Goal: Task Accomplishment & Management: Use online tool/utility

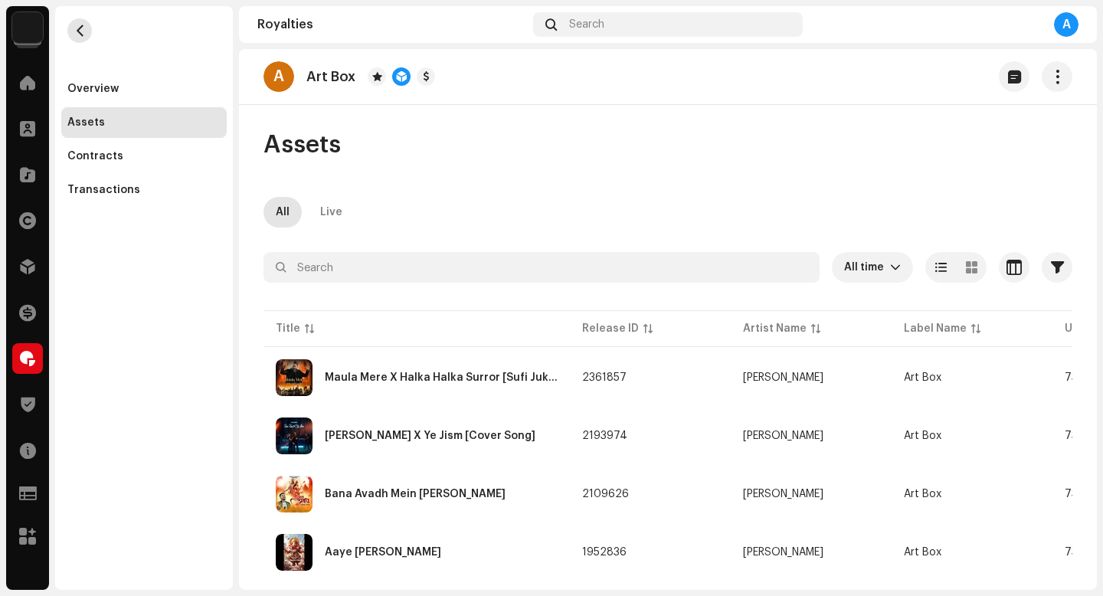
click at [72, 29] on button "button" at bounding box center [79, 30] width 25 height 25
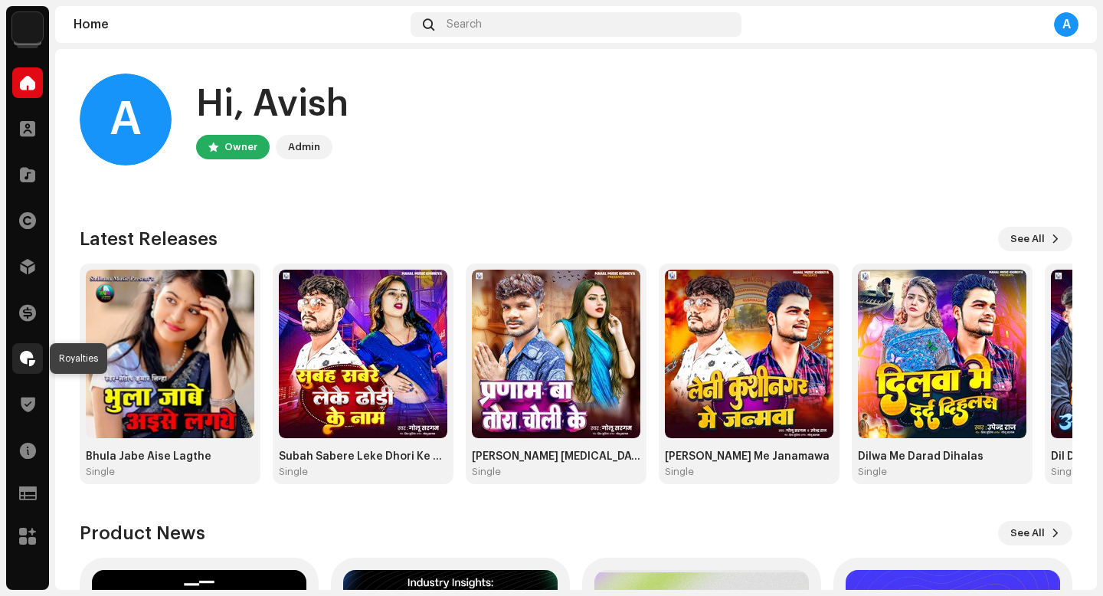
click at [28, 367] on div at bounding box center [27, 358] width 31 height 31
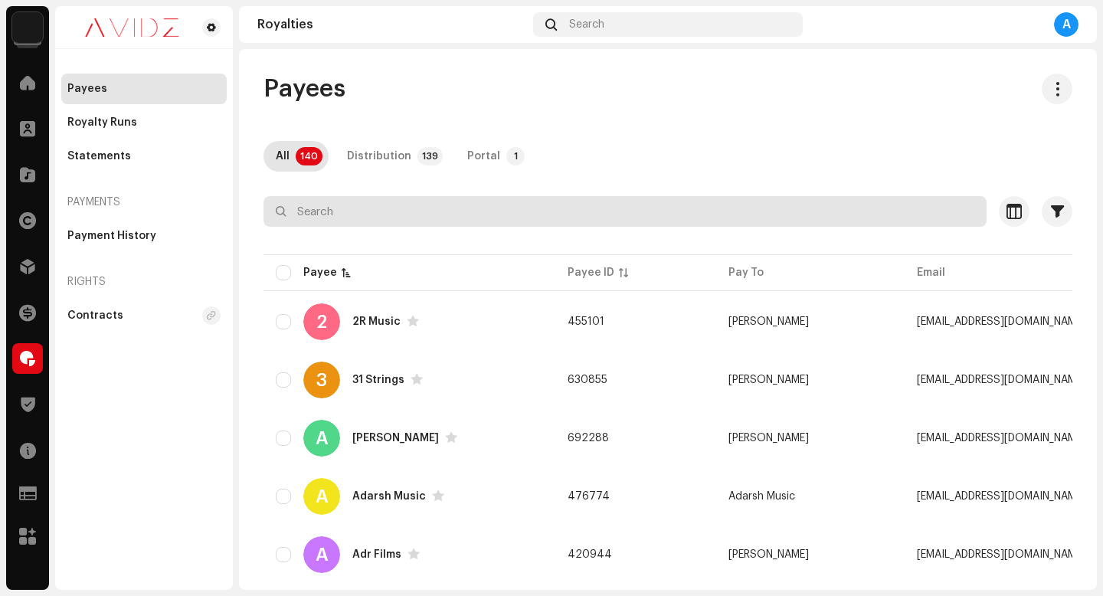
click at [669, 215] on input "text" at bounding box center [625, 211] width 723 height 31
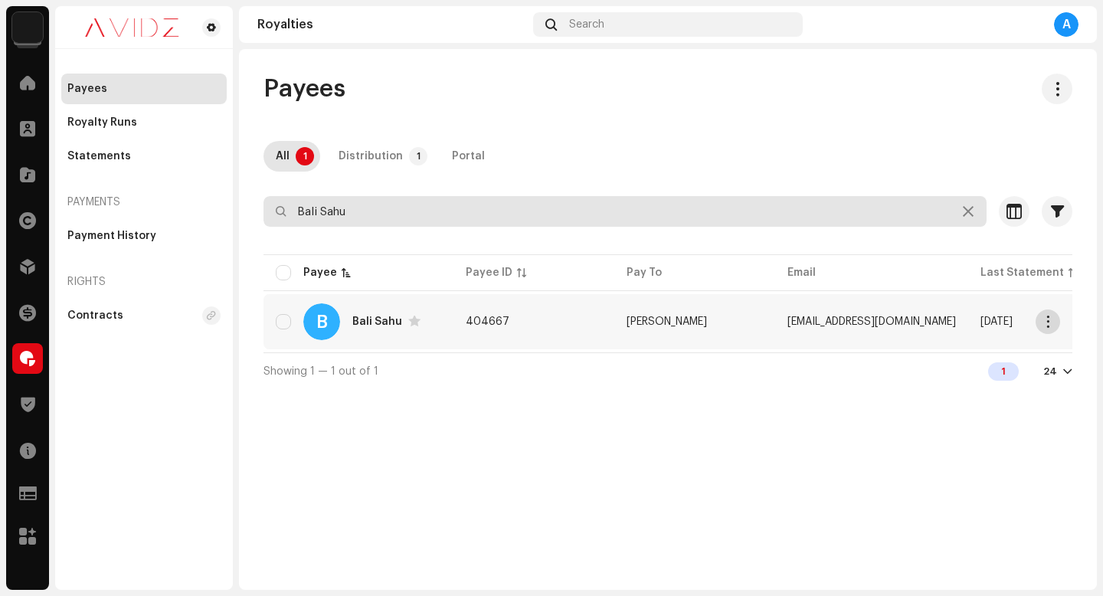
type input "Bali Sahu"
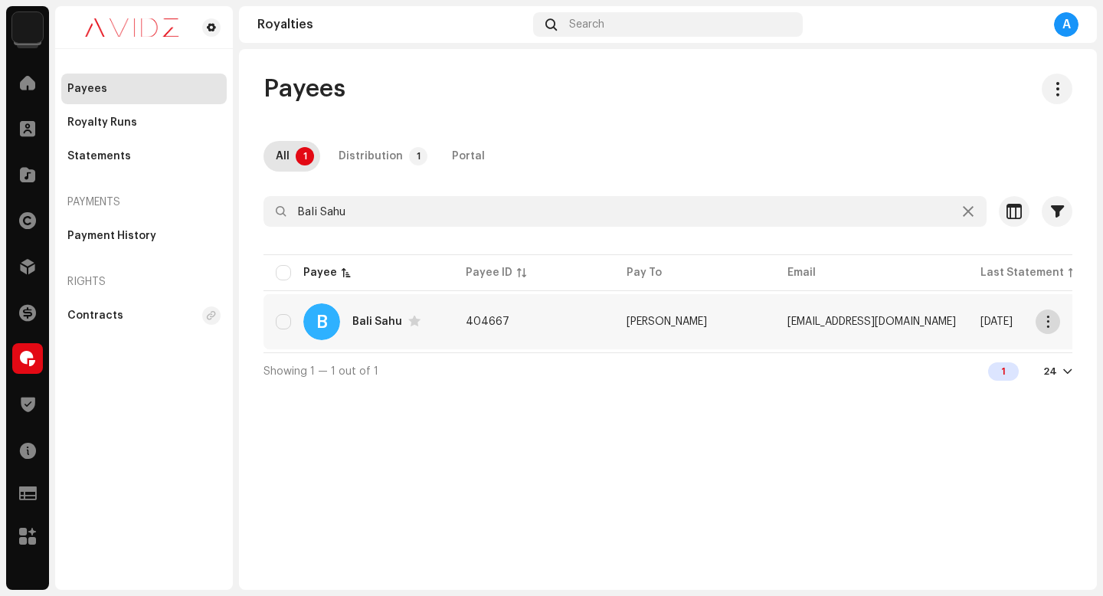
click at [1044, 326] on span "button" at bounding box center [1048, 322] width 11 height 12
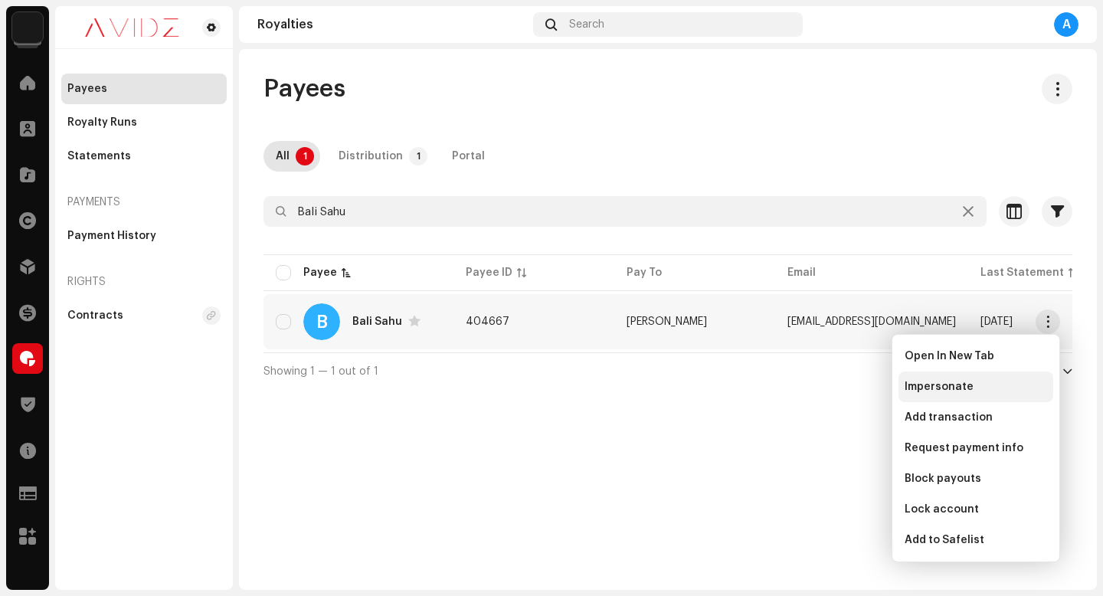
click at [1002, 388] on div "Impersonate" at bounding box center [976, 387] width 143 height 12
